Goal: Book appointment/travel/reservation

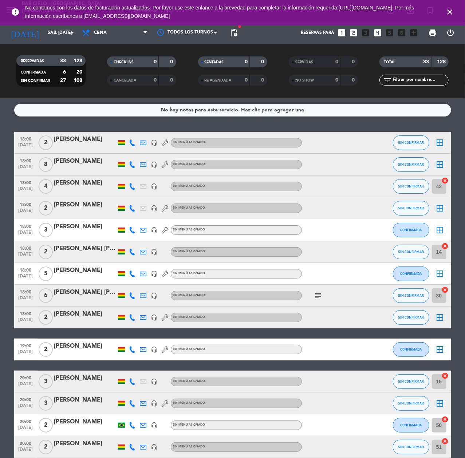
click at [377, 32] on icon "looks_4" at bounding box center [377, 32] width 9 height 9
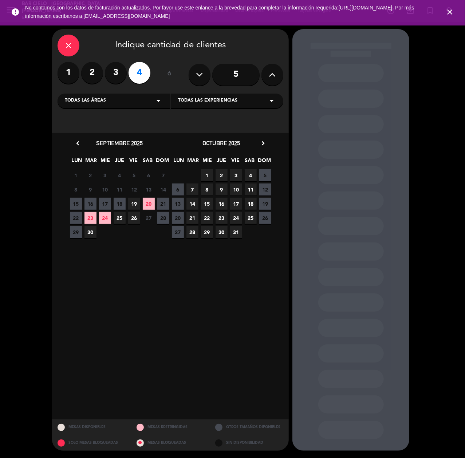
click at [152, 204] on span "20" at bounding box center [149, 204] width 12 height 12
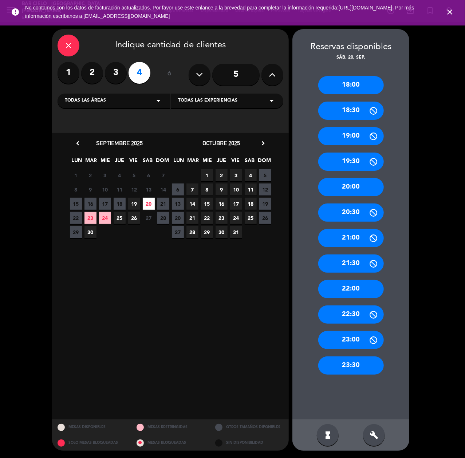
click at [352, 183] on div "20:00" at bounding box center [351, 187] width 66 height 18
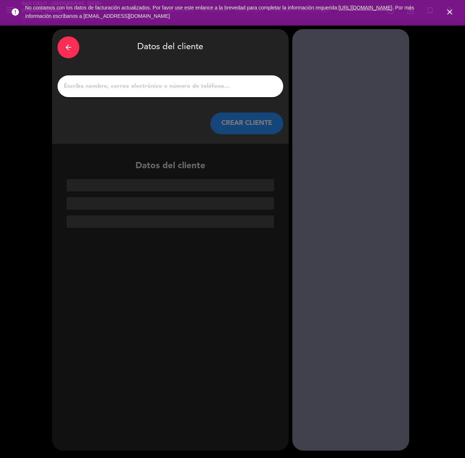
click at [183, 83] on input "1" at bounding box center [170, 86] width 215 height 10
paste input "[PERSON_NAME]."
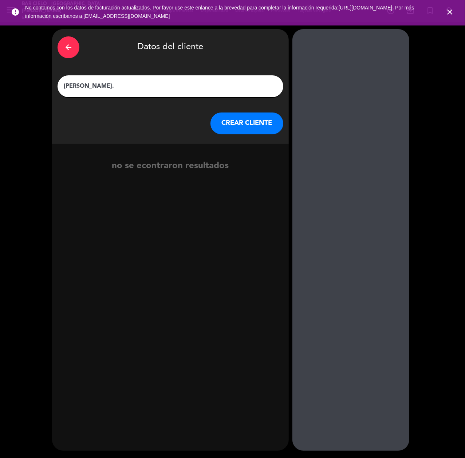
type input "[PERSON_NAME]."
click at [266, 124] on button "CREAR CLIENTE" at bounding box center [247, 124] width 73 height 22
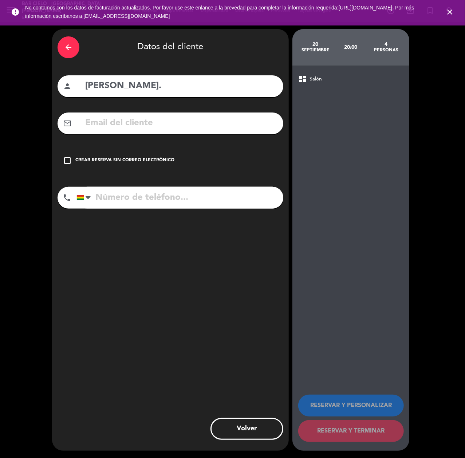
drag, startPoint x: 130, startPoint y: 201, endPoint x: 126, endPoint y: 194, distance: 8.7
click at [130, 201] on input "tel" at bounding box center [179, 198] width 207 height 22
click at [126, 194] on input "tel" at bounding box center [179, 198] width 207 height 22
type input "73645928"
click at [155, 155] on div "check_box_outline_blank Crear reserva sin correo electrónico" at bounding box center [171, 161] width 226 height 22
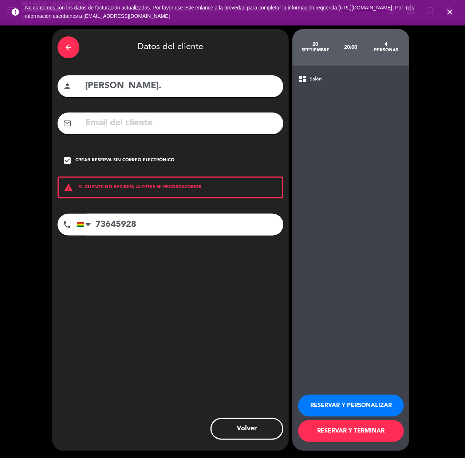
click at [372, 408] on button "RESERVAR Y PERSONALIZAR" at bounding box center [351, 406] width 106 height 22
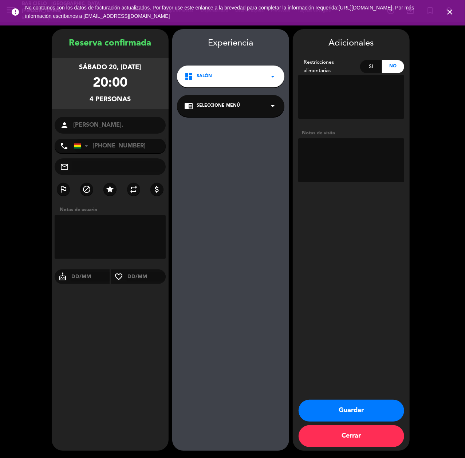
click at [352, 407] on button "Guardar" at bounding box center [352, 411] width 106 height 22
